Goal: Complete application form

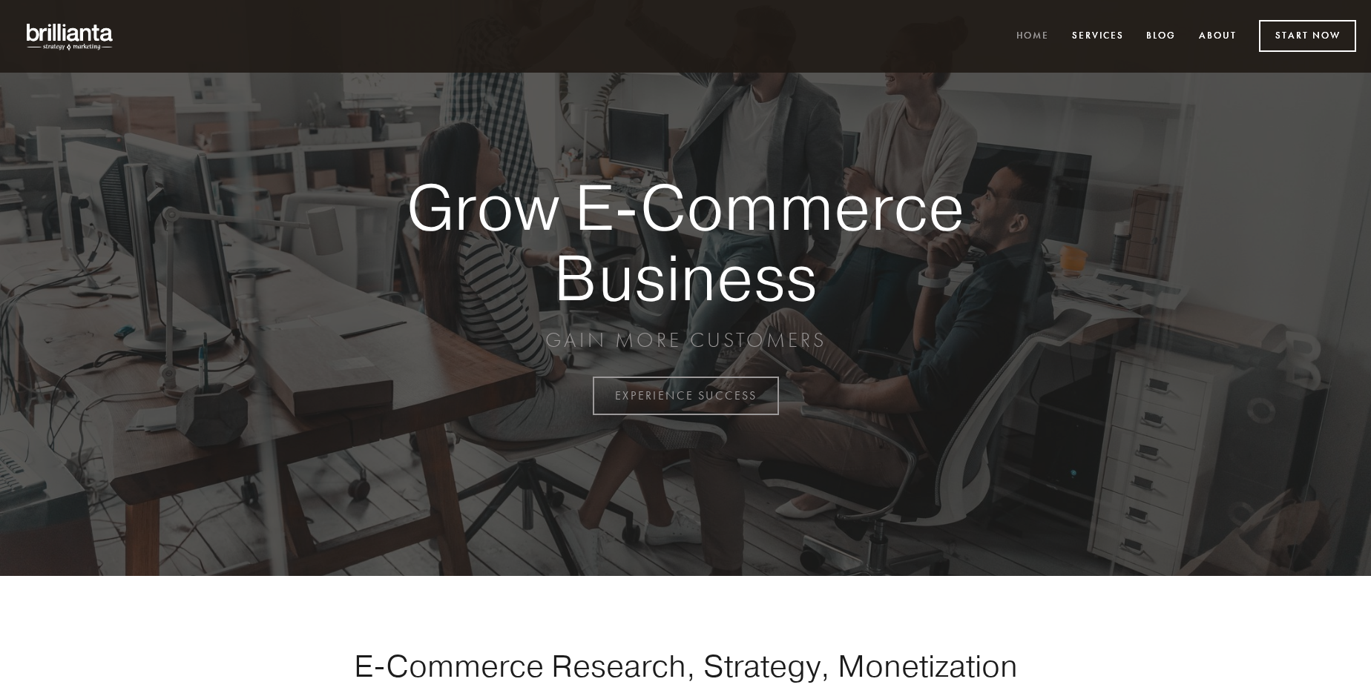
scroll to position [3888, 0]
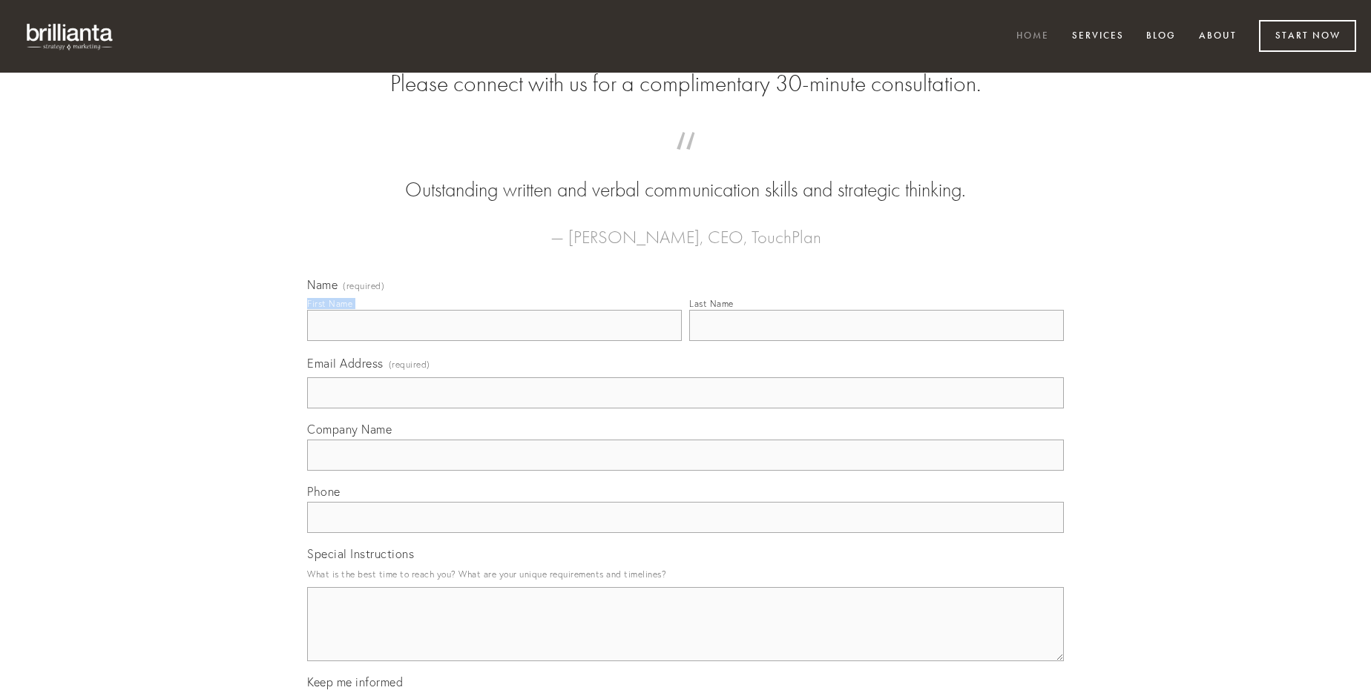
type input "[PERSON_NAME]"
click at [876, 341] on input "Last Name" at bounding box center [876, 325] width 375 height 31
type input "[PERSON_NAME]"
click at [685, 409] on input "Email Address (required)" at bounding box center [685, 392] width 756 height 31
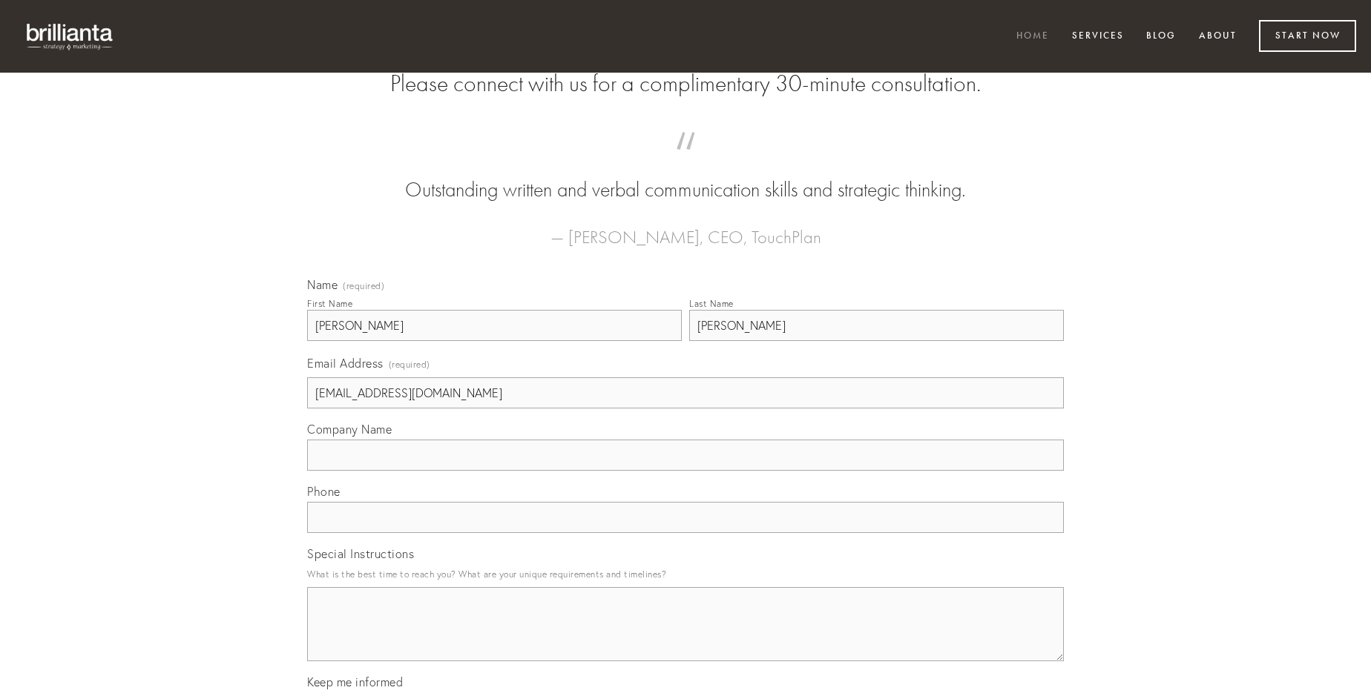
type input "[EMAIL_ADDRESS][DOMAIN_NAME]"
click at [685, 471] on input "Company Name" at bounding box center [685, 455] width 756 height 31
type input "substantia"
click at [685, 533] on input "text" at bounding box center [685, 517] width 756 height 31
click at [685, 638] on textarea "Special Instructions" at bounding box center [685, 624] width 756 height 74
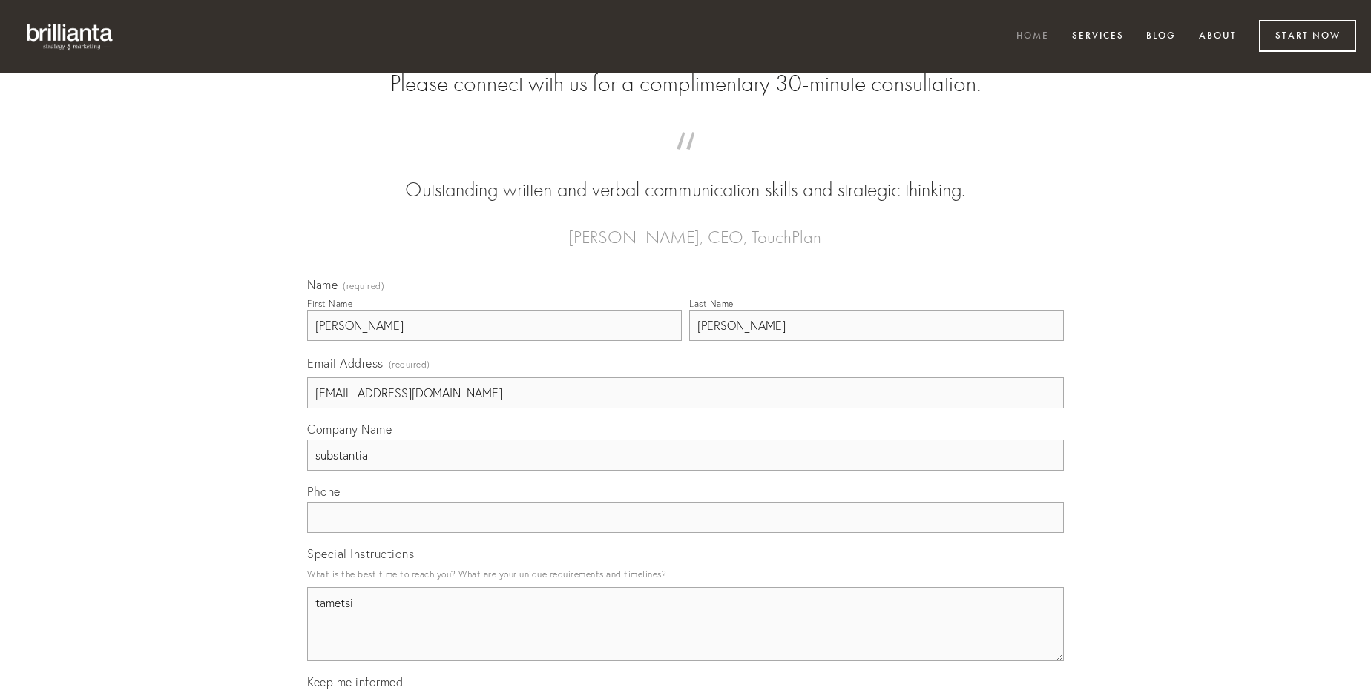
type textarea "tametsi"
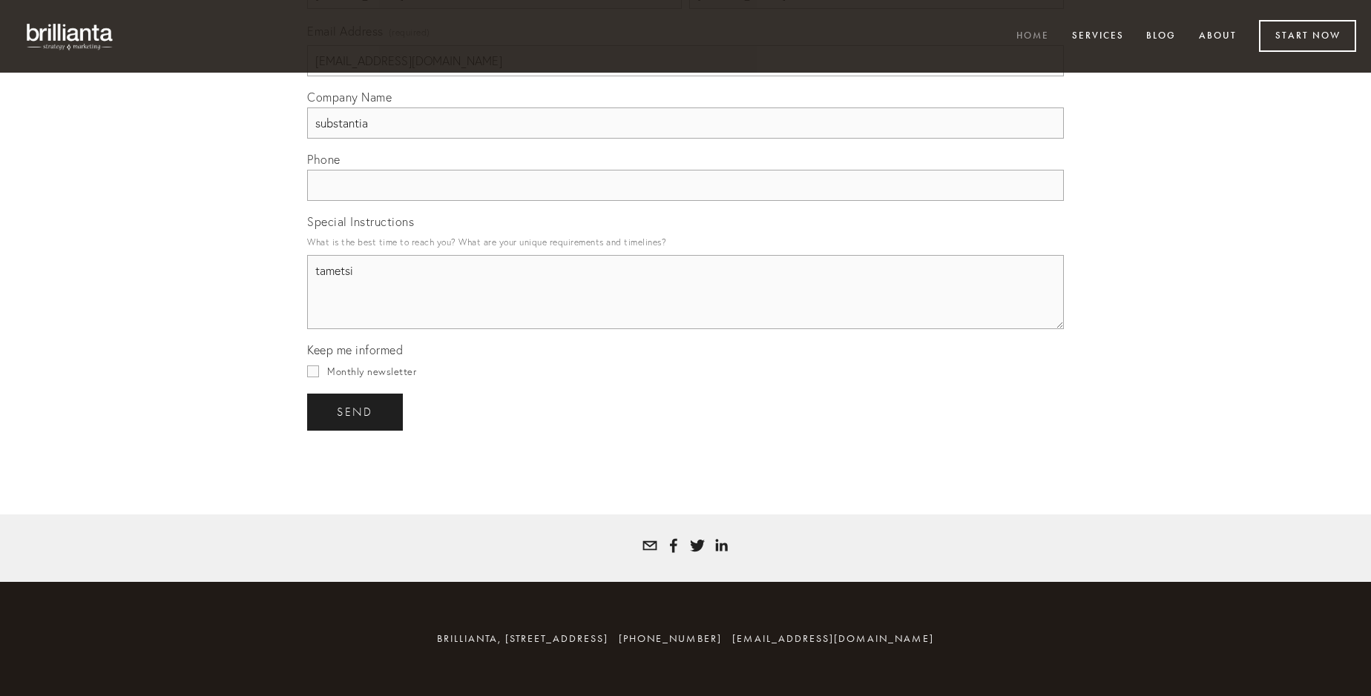
click at [356, 412] on span "send" at bounding box center [355, 412] width 36 height 13
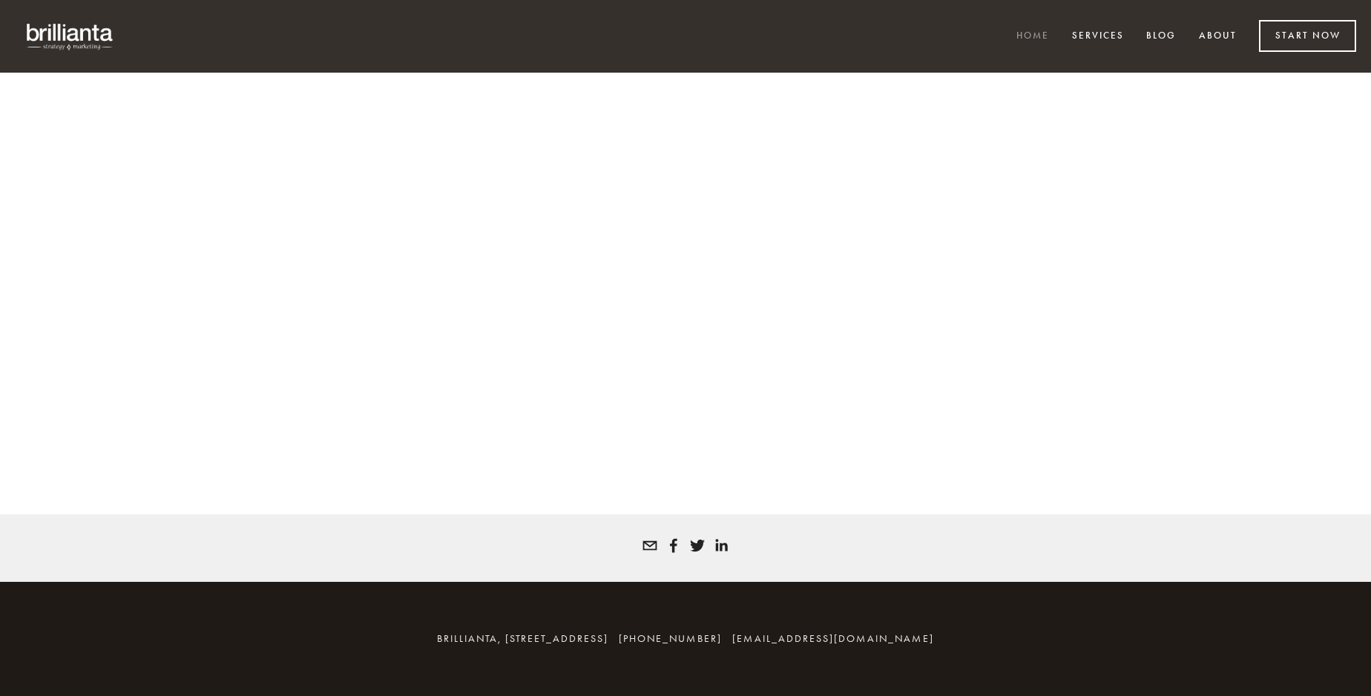
scroll to position [3868, 0]
